Goal: Complete application form

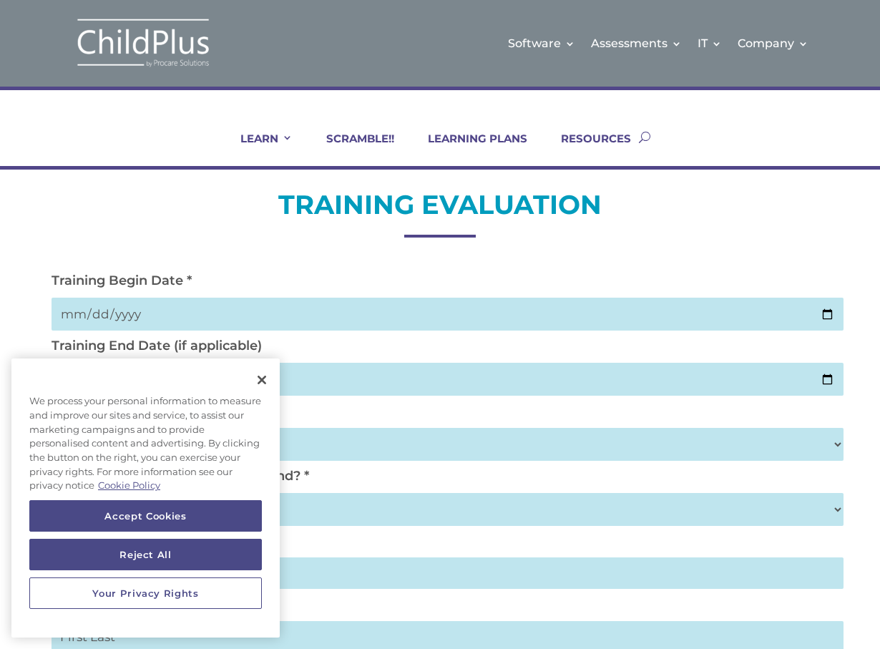
drag, startPoint x: 115, startPoint y: 324, endPoint x: 125, endPoint y: 307, distance: 19.3
click at [121, 315] on input "date" at bounding box center [447, 313] width 792 height 33
click at [124, 310] on input "date" at bounding box center [447, 313] width 792 height 33
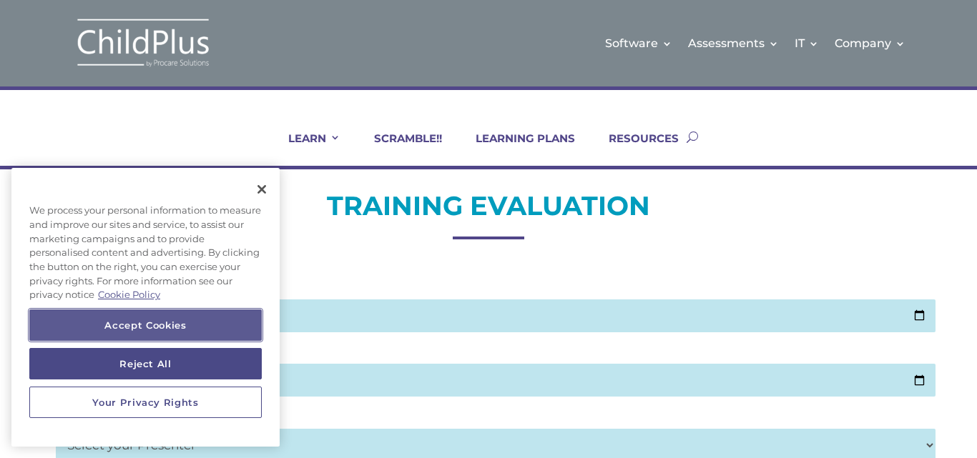
click at [179, 331] on button "Accept Cookies" at bounding box center [145, 325] width 232 height 31
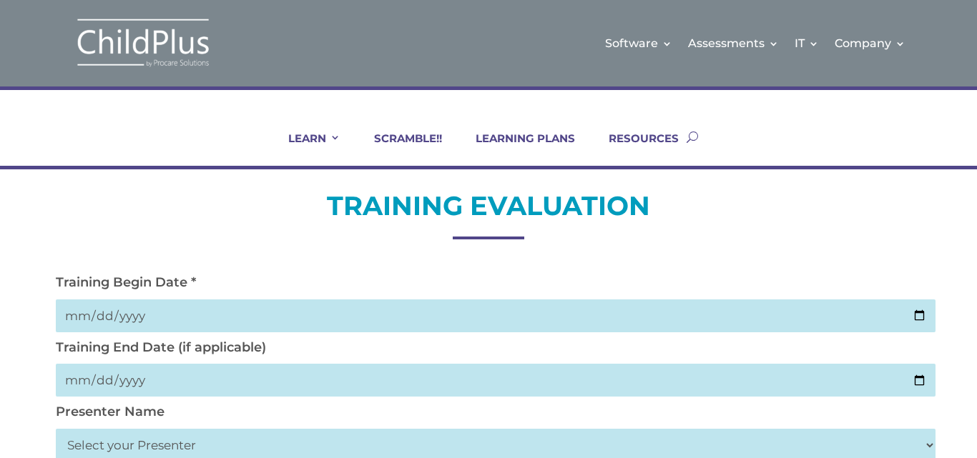
click at [74, 317] on input "date" at bounding box center [495, 316] width 879 height 33
type input "2025-09-04"
click at [92, 377] on input "date" at bounding box center [495, 380] width 879 height 33
drag, startPoint x: 69, startPoint y: 381, endPoint x: 89, endPoint y: 379, distance: 20.1
click at [84, 379] on input "date" at bounding box center [495, 380] width 879 height 33
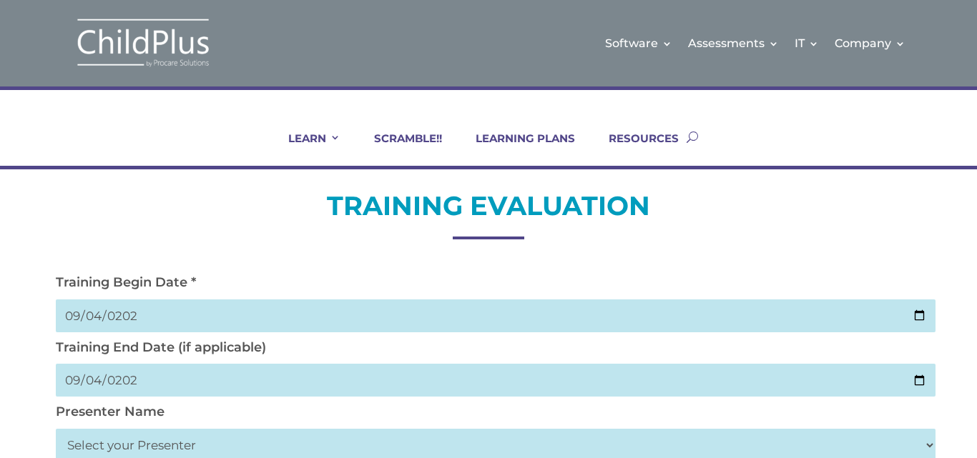
type input "2025-09-04"
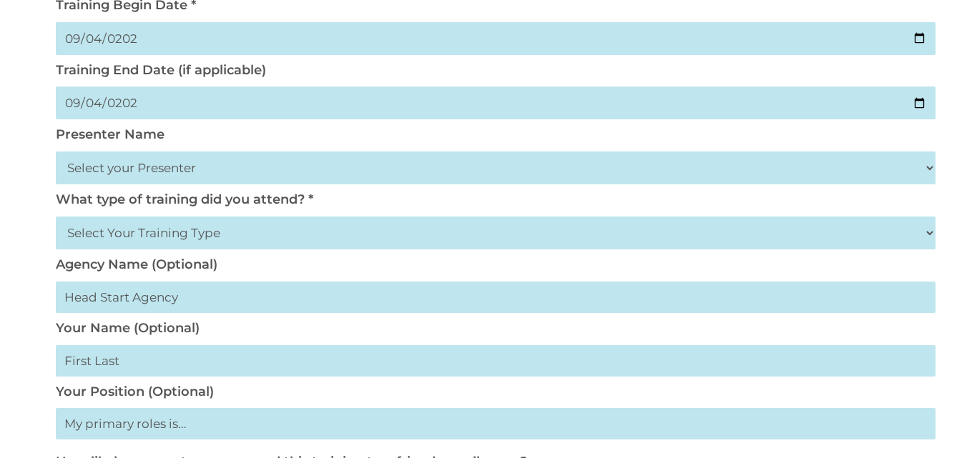
scroll to position [286, 0]
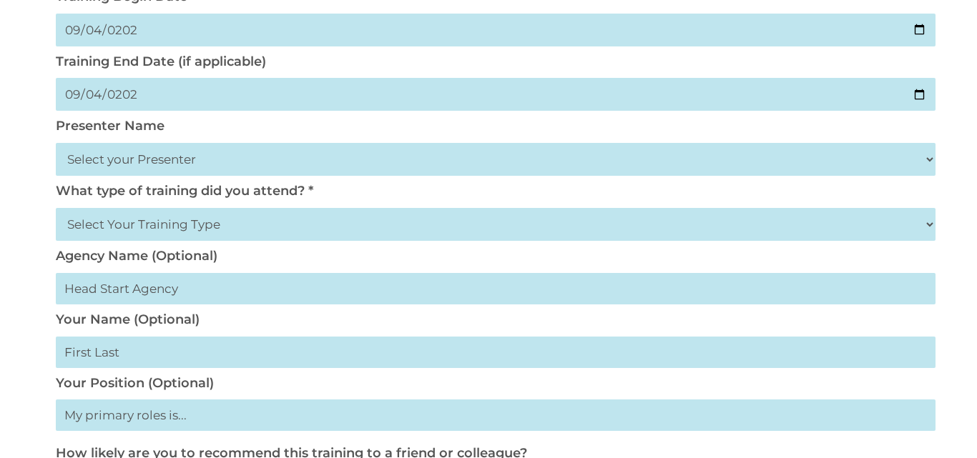
click at [142, 160] on select "Select your Presenter Aaron Dickerson Amy Corkery Cindy Coats Danielle Hensley …" at bounding box center [495, 159] width 879 height 33
select select "Haase, Trish"
click at [56, 143] on select "Select your Presenter Aaron Dickerson Amy Corkery Cindy Coats Danielle Hensley …" at bounding box center [495, 159] width 879 height 33
click at [152, 229] on select "Select Your Training Type On-site (at your agency) Virtual Visit Live Group Web…" at bounding box center [495, 224] width 879 height 33
select select "Virtual Visit"
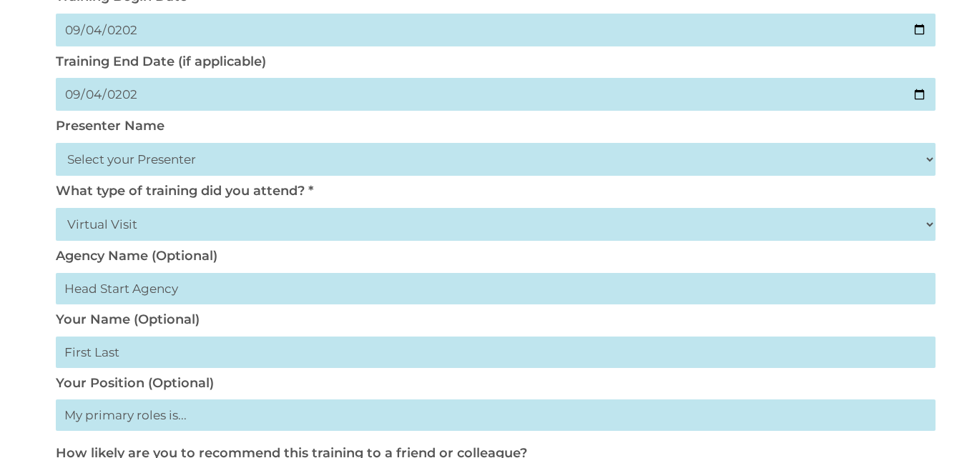
click at [56, 208] on select "Select Your Training Type On-site (at your agency) Virtual Visit Live Group Web…" at bounding box center [495, 224] width 879 height 33
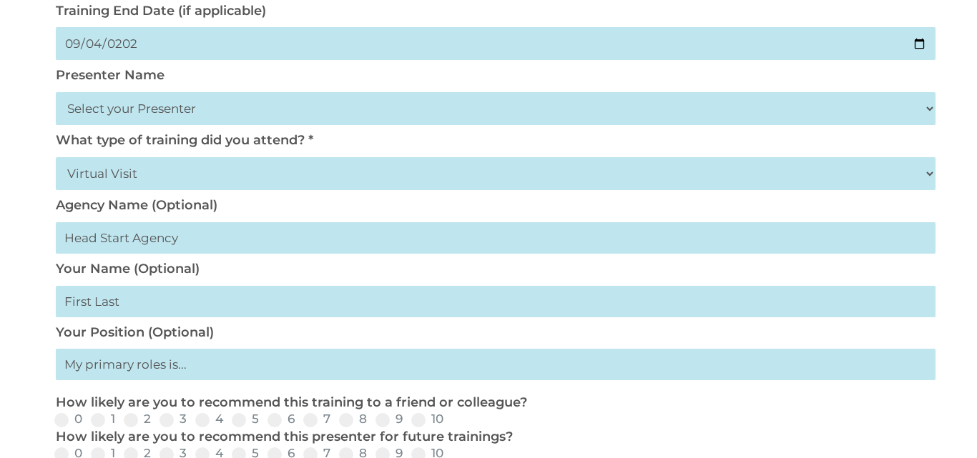
scroll to position [343, 0]
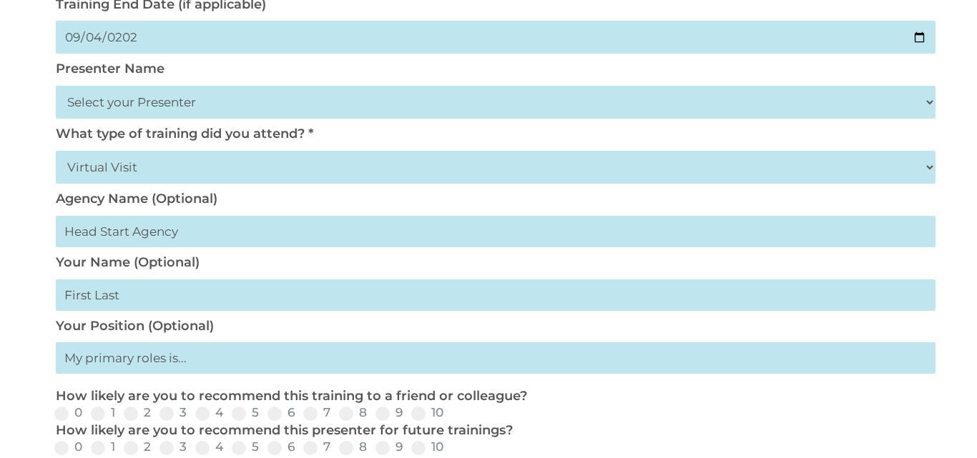
click at [137, 230] on input "text" at bounding box center [495, 231] width 879 height 31
type input "Washtenawisd"
type input "Julie"
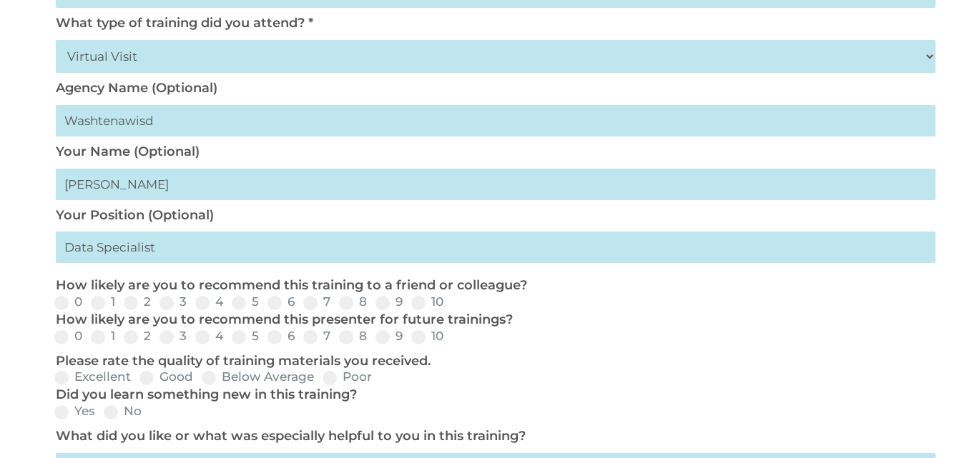
scroll to position [458, 0]
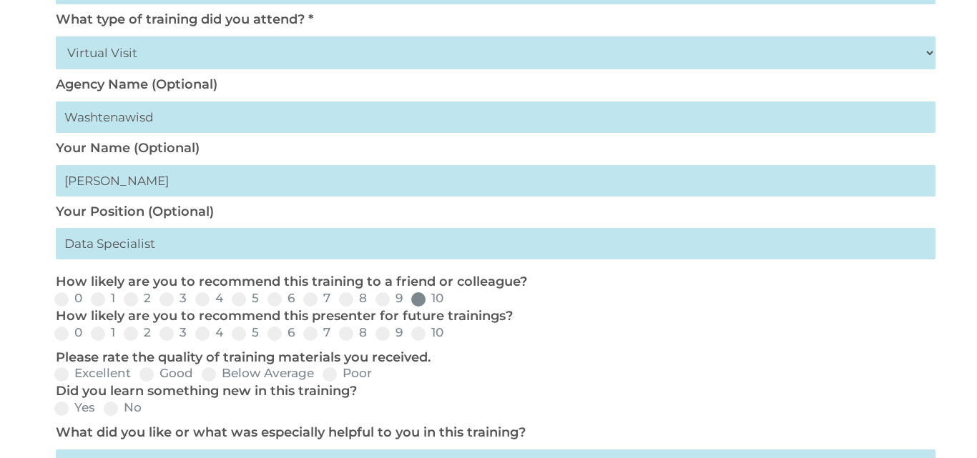
type input "Data Specialist"
click at [440, 302] on label "10" at bounding box center [427, 298] width 32 height 12
click at [450, 302] on input "10" at bounding box center [454, 304] width 9 height 9
radio input "true"
click at [455, 298] on div "0 1 2 3 4 5 6 7 8 9 10" at bounding box center [488, 299] width 879 height 17
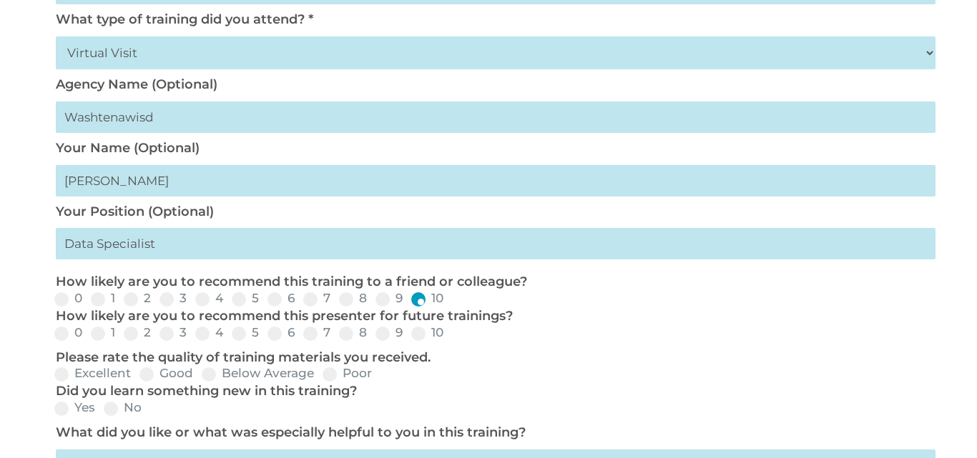
click at [455, 298] on div "0 1 2 3 4 5 6 7 8 9 10" at bounding box center [488, 299] width 879 height 17
click at [448, 297] on div "0 1 2 3 4 5 6 7 8 9 10" at bounding box center [488, 299] width 879 height 17
click at [414, 336] on span at bounding box center [418, 334] width 14 height 14
click at [450, 336] on input "10" at bounding box center [454, 338] width 9 height 9
radio input "true"
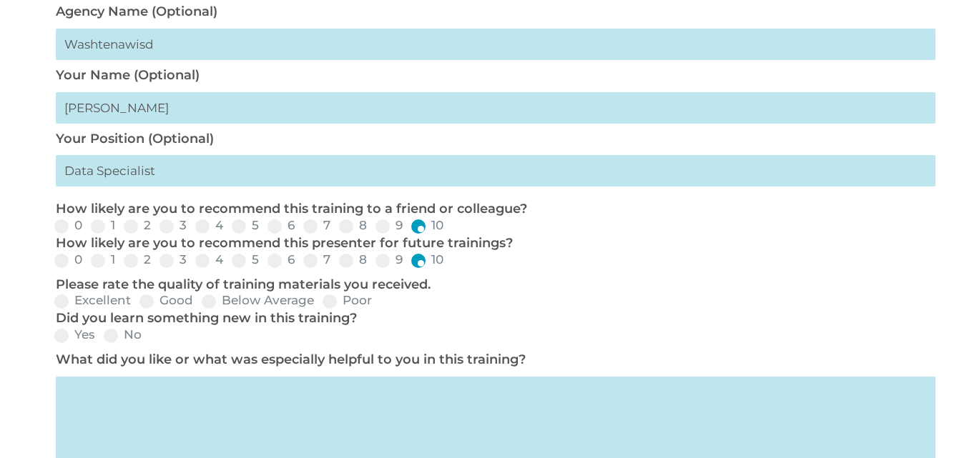
scroll to position [572, 0]
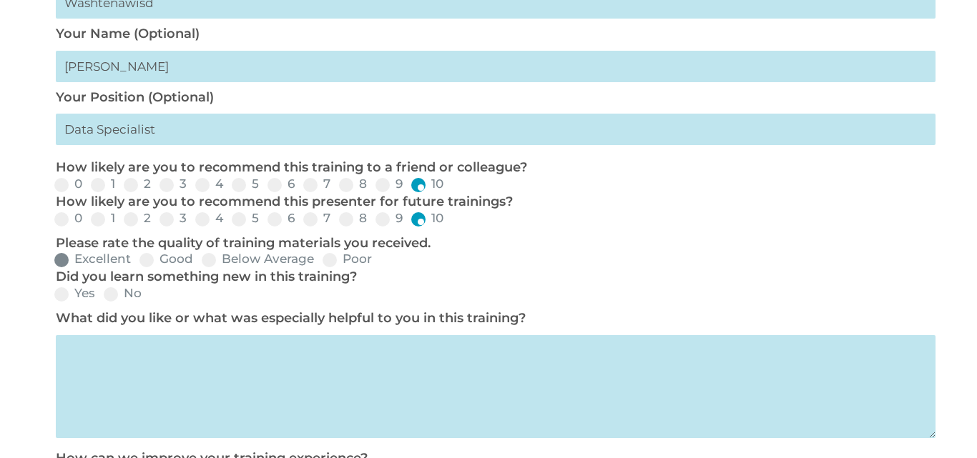
click at [114, 257] on label "Excellent" at bounding box center [92, 259] width 77 height 12
click at [138, 260] on input "Excellent" at bounding box center [142, 264] width 9 height 9
radio input "true"
click at [87, 294] on label "Yes" at bounding box center [74, 293] width 41 height 12
click at [102, 295] on input "Yes" at bounding box center [106, 299] width 9 height 9
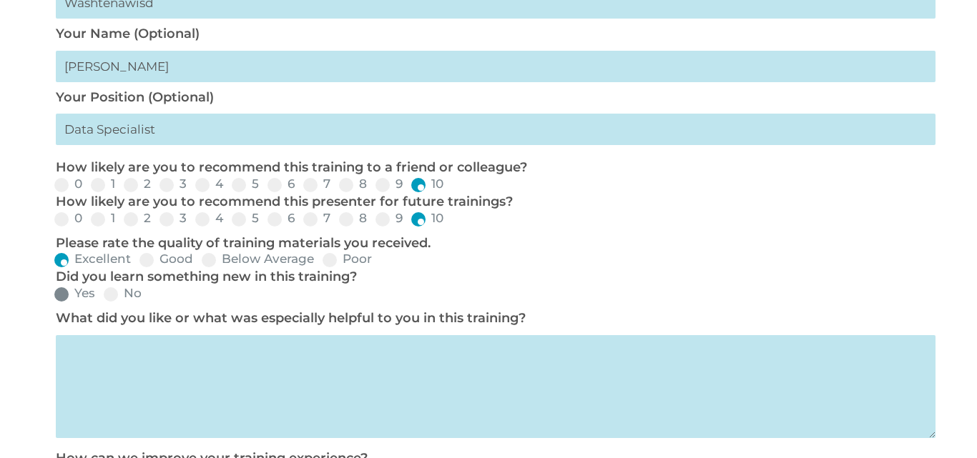
radio input "true"
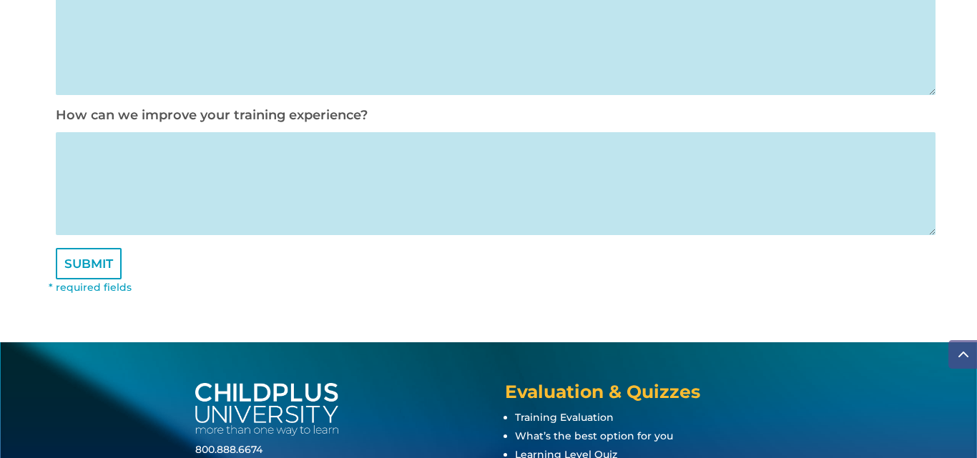
scroll to position [1048, 0]
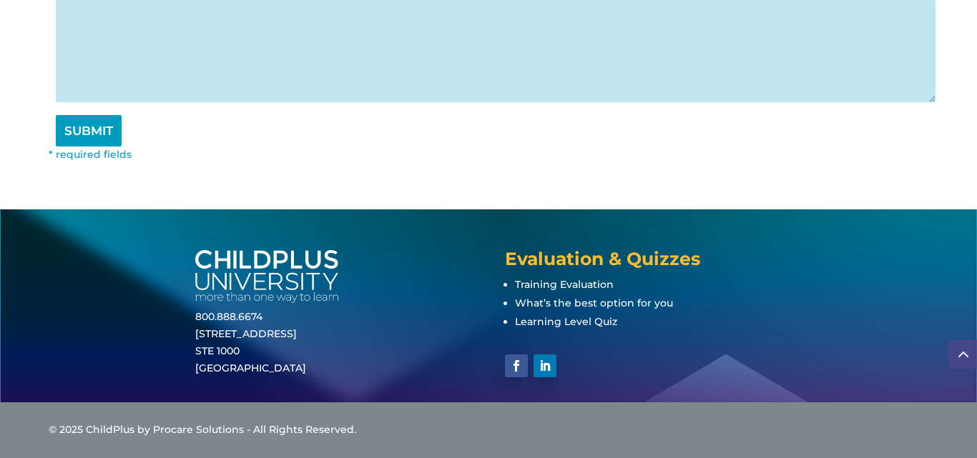
click at [97, 129] on input "SUBMIT" at bounding box center [89, 130] width 66 height 31
